Goal: Task Accomplishment & Management: Manage account settings

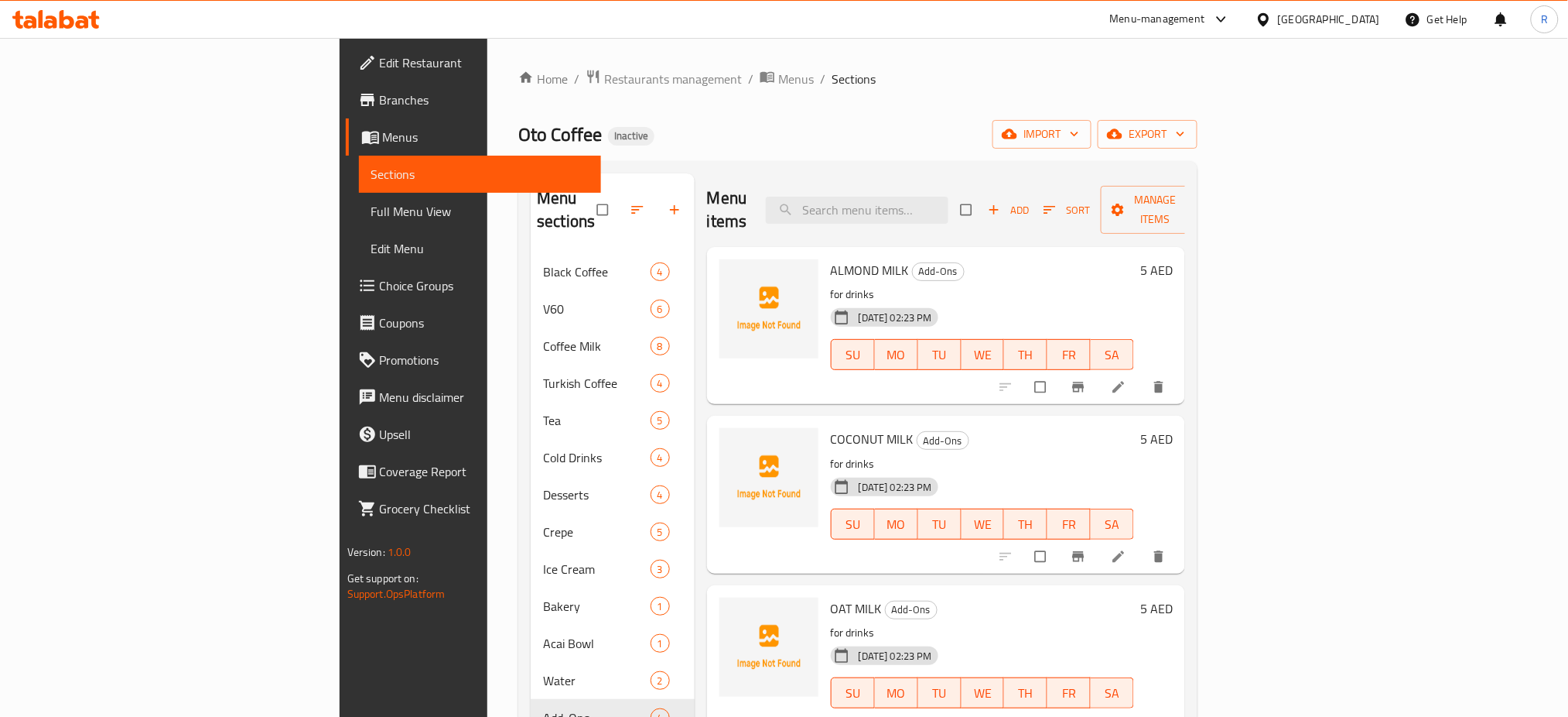
drag, startPoint x: 87, startPoint y: 212, endPoint x: 523, endPoint y: 0, distance: 484.8
click at [372, 212] on span "Full Menu View" at bounding box center [481, 211] width 218 height 19
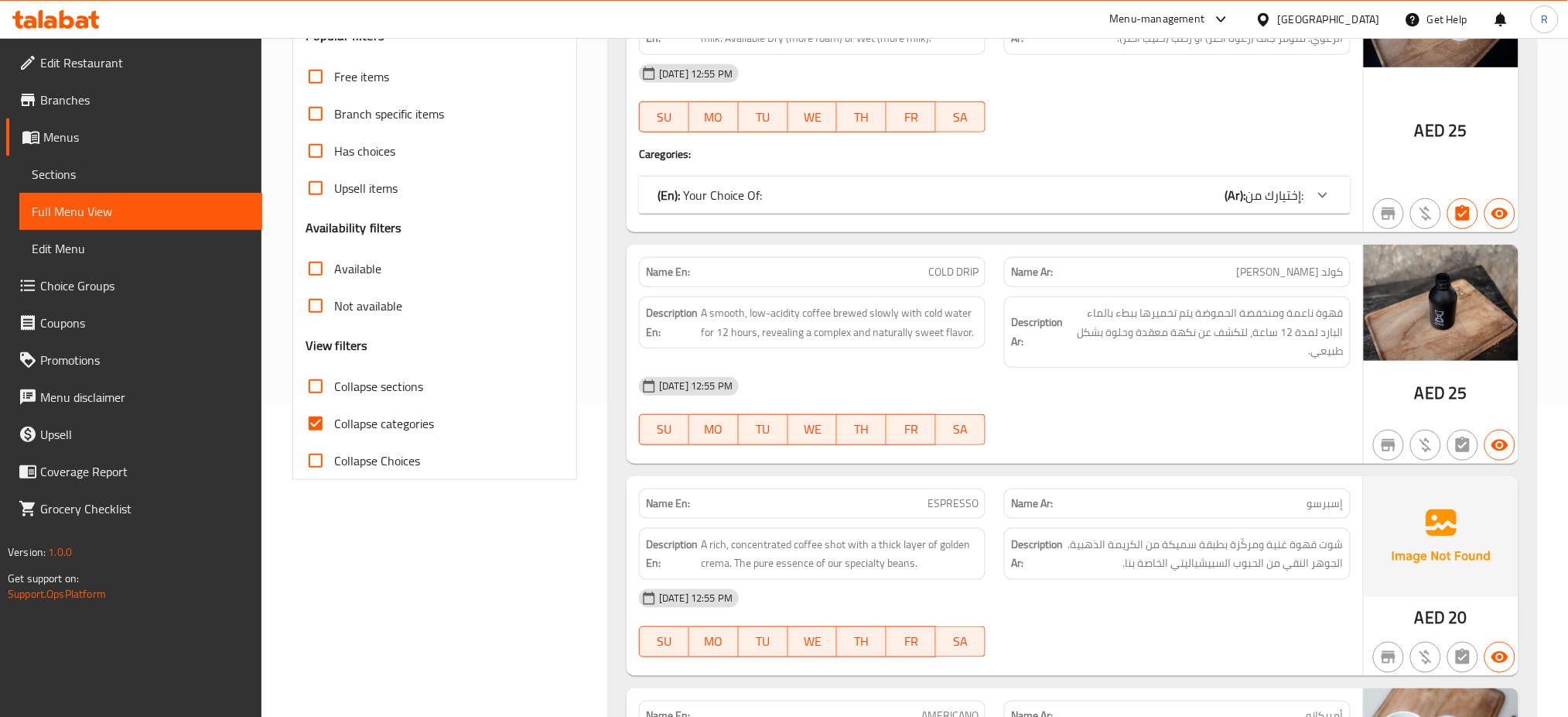
scroll to position [309, 0]
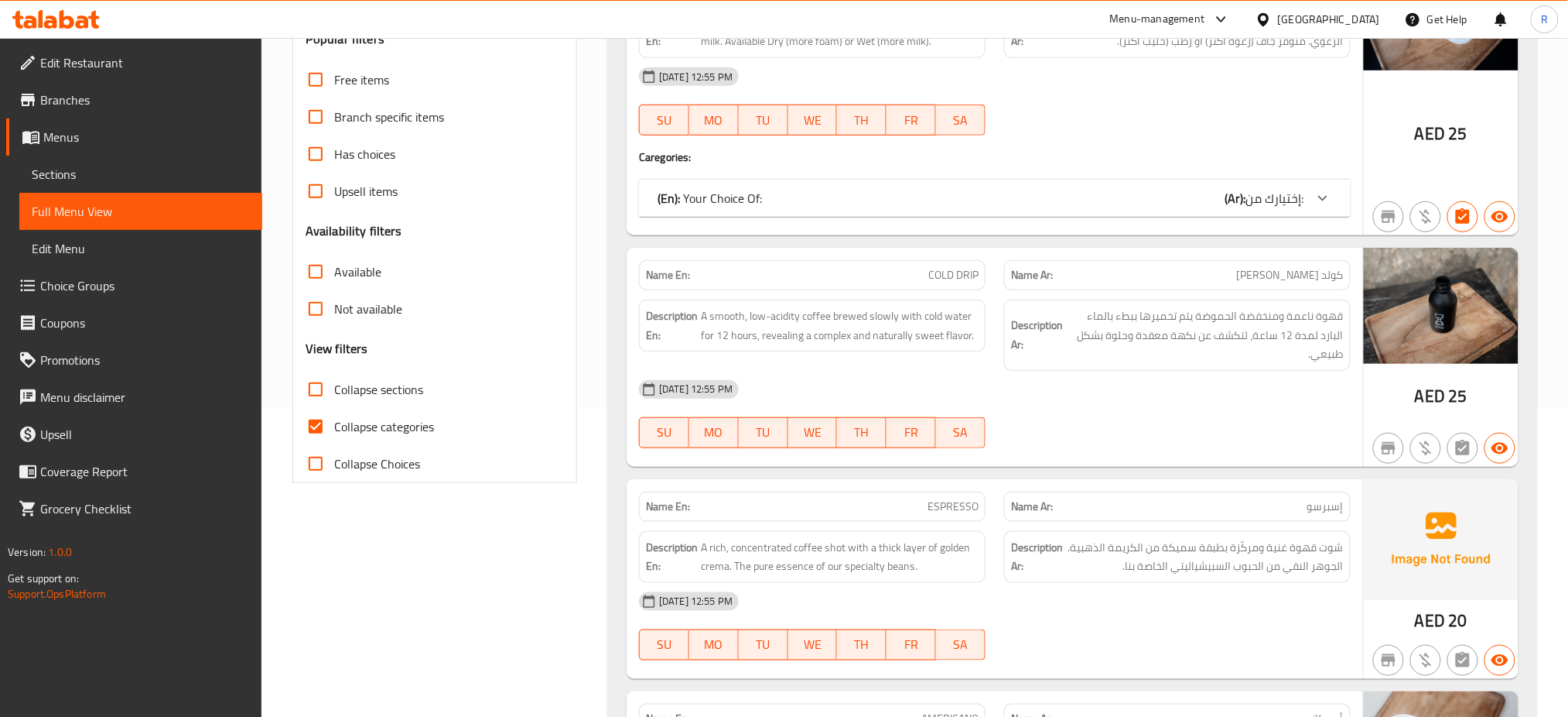
click at [314, 398] on input "Collapse sections" at bounding box center [316, 389] width 37 height 37
checkbox input "true"
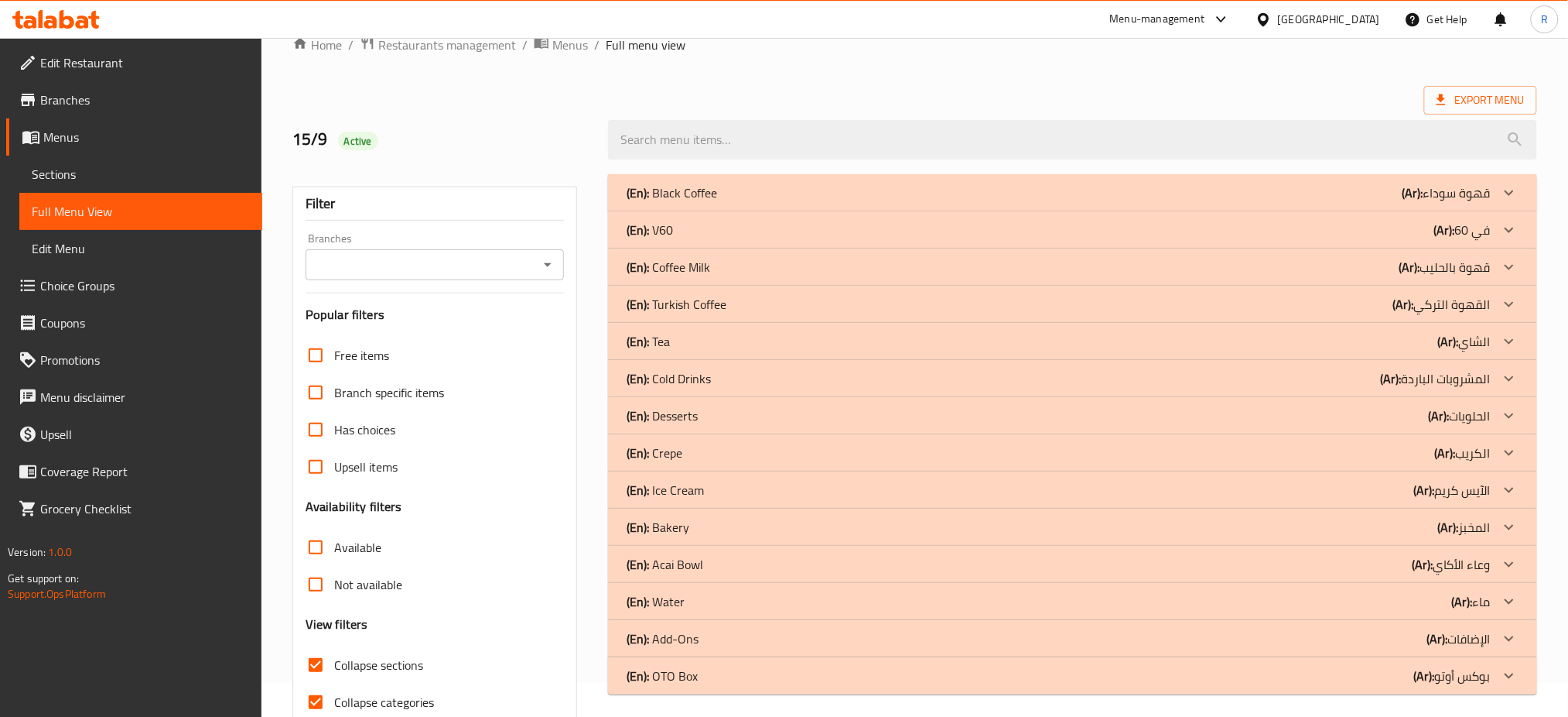
scroll to position [4, 0]
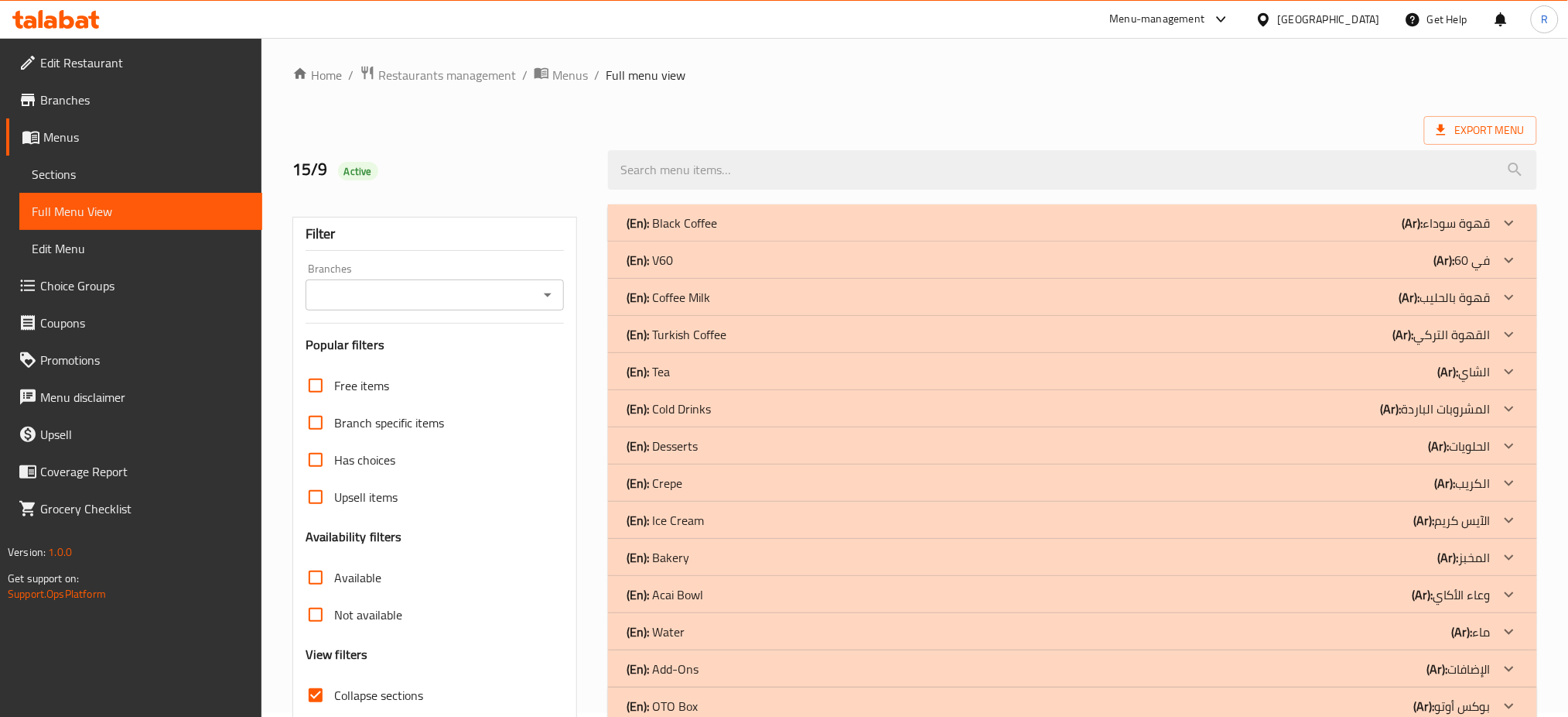
click at [714, 329] on p "(En): Turkish Coffee" at bounding box center [677, 334] width 99 height 19
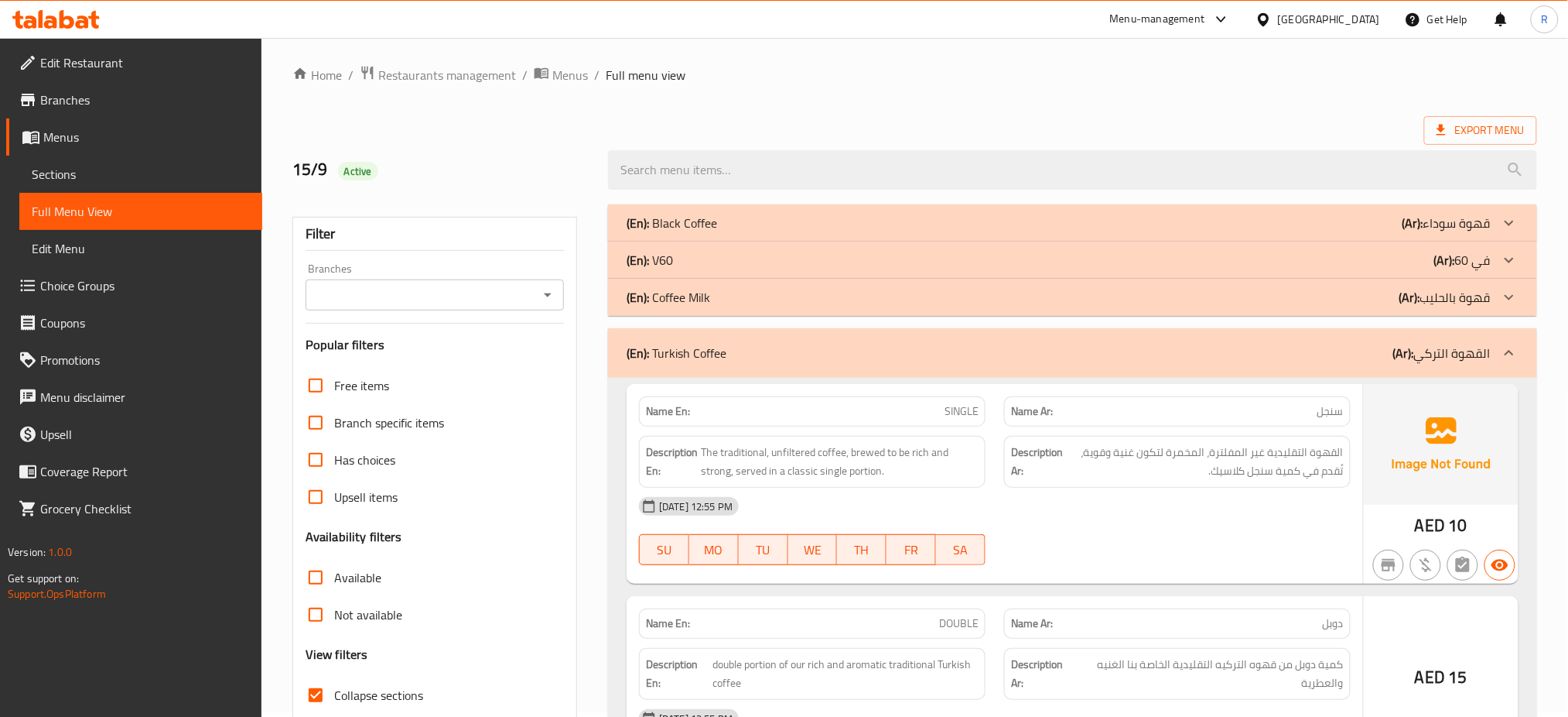
click at [712, 299] on div "(En): Coffee Milk (Ar): قهوة بالحليب" at bounding box center [1059, 297] width 864 height 19
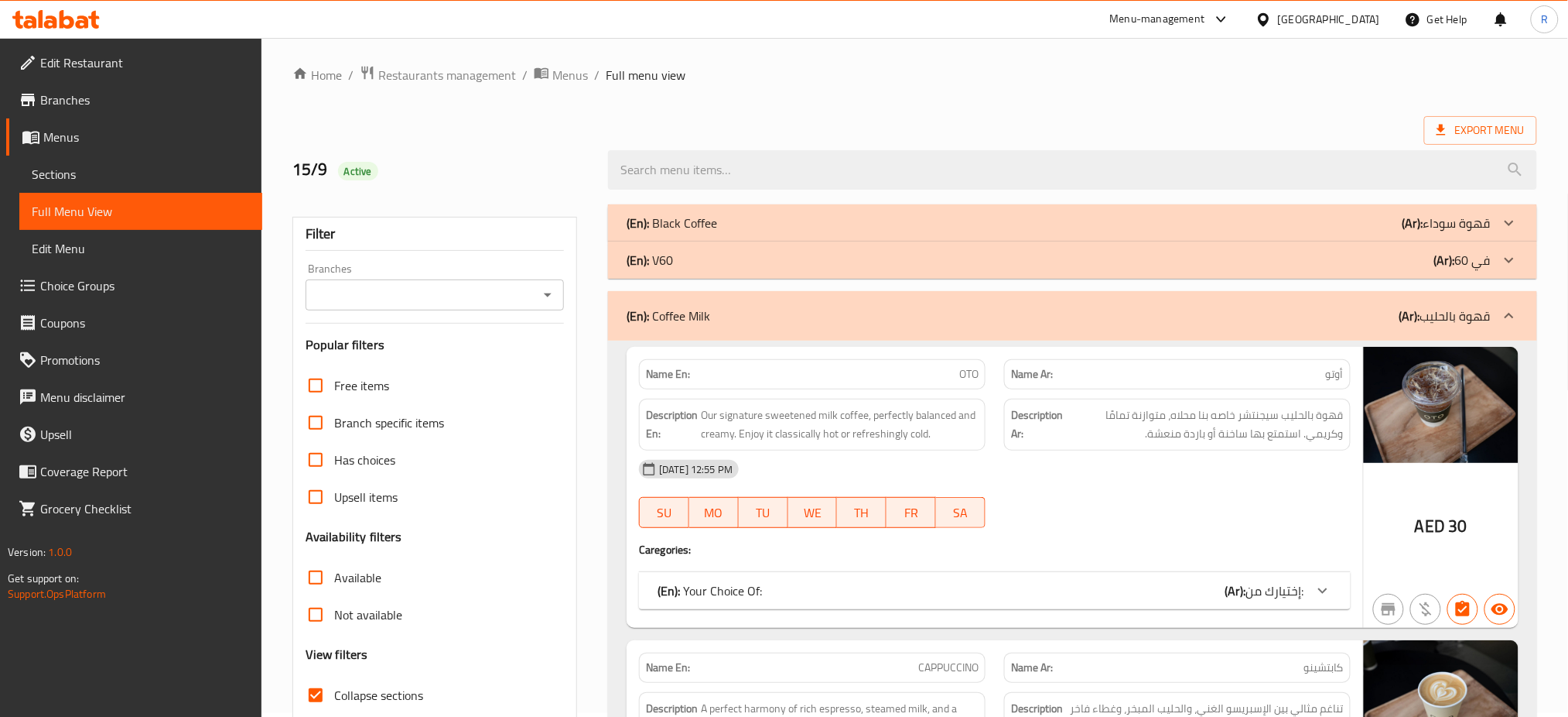
click at [706, 258] on div "(En): V60 (Ar): في 60" at bounding box center [1059, 259] width 864 height 19
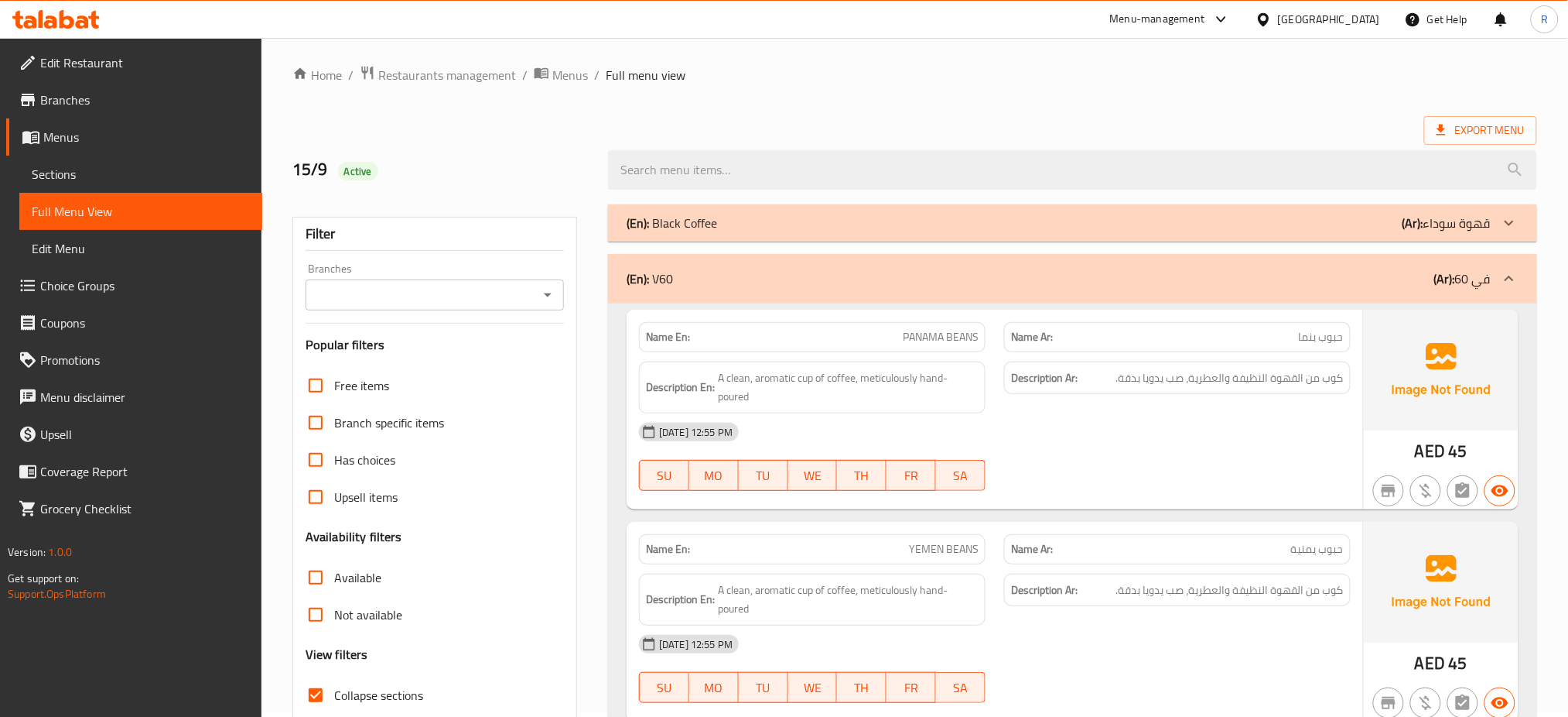
click at [697, 217] on p "(En): Black Coffee" at bounding box center [672, 222] width 91 height 19
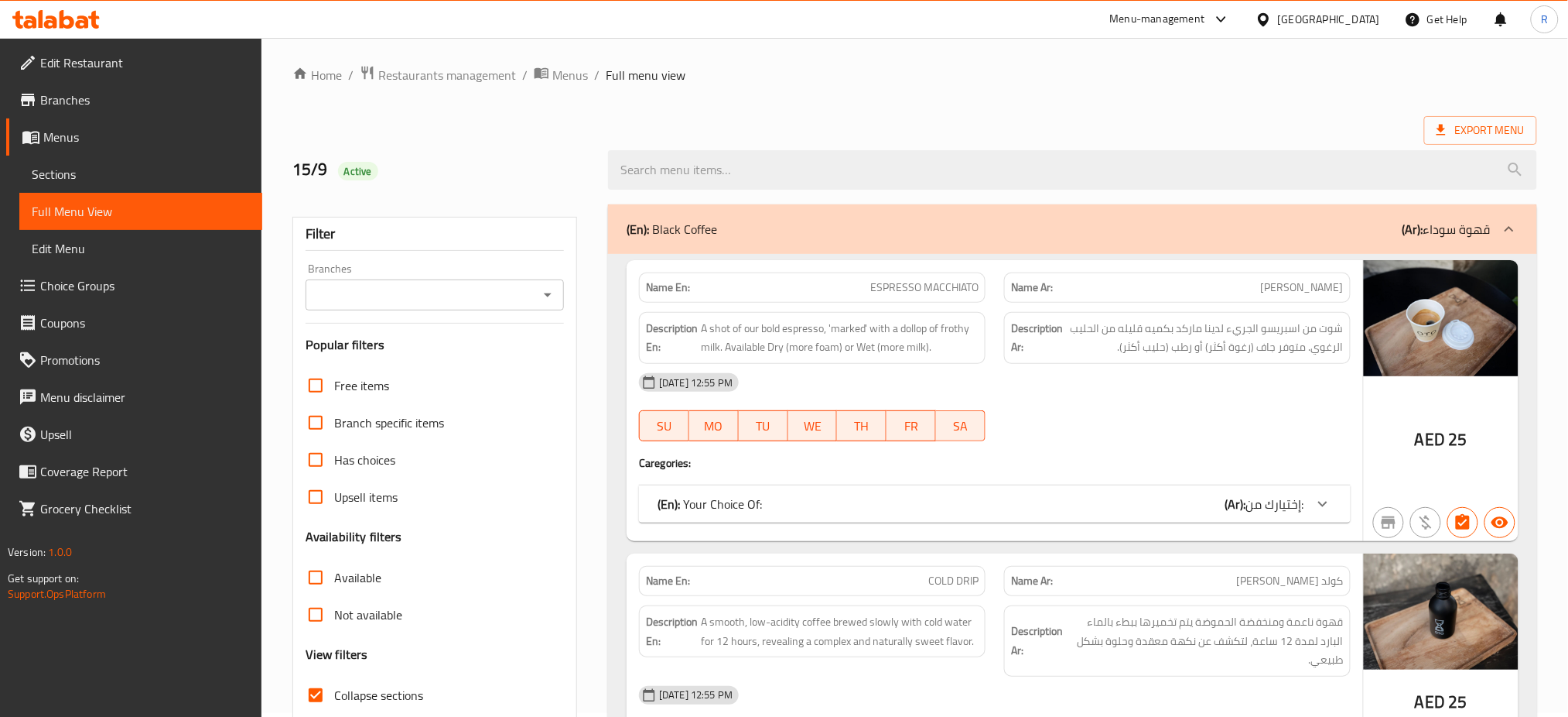
click at [672, 284] on strong "Name En:" at bounding box center [667, 287] width 44 height 17
copy strong "Name En:"
